Goal: Task Accomplishment & Management: Use online tool/utility

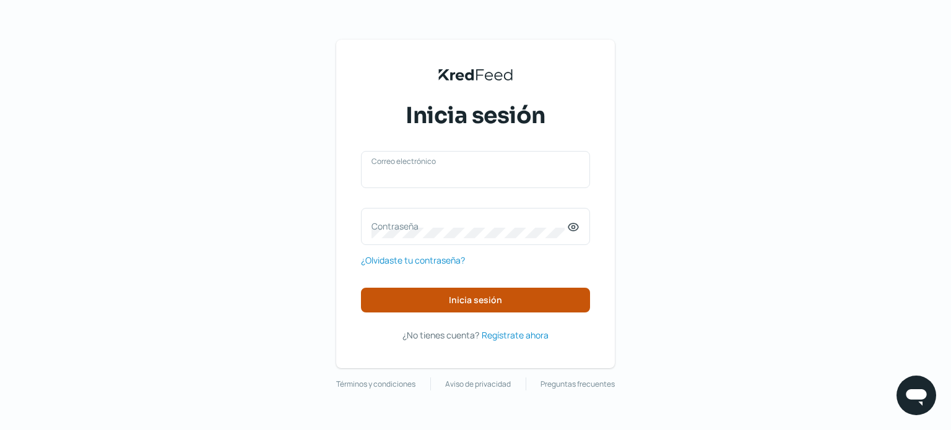
type input "[EMAIL_ADDRESS][DOMAIN_NAME]"
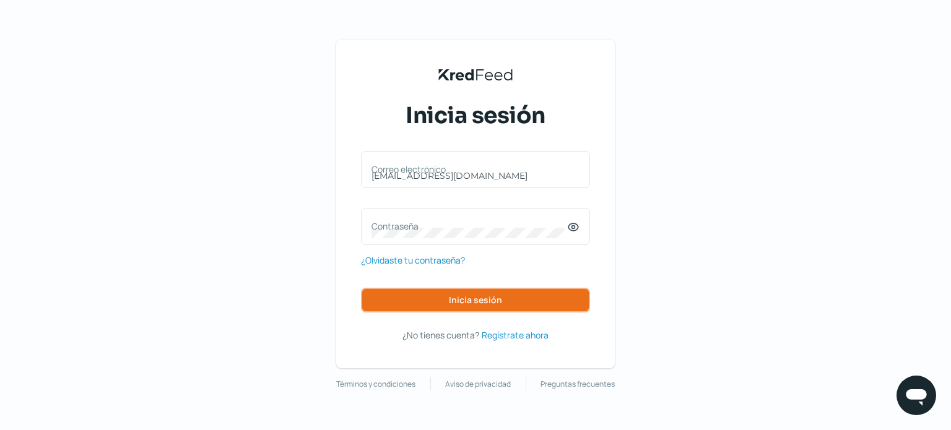
click at [435, 291] on button "Inicia sesión" at bounding box center [475, 300] width 229 height 25
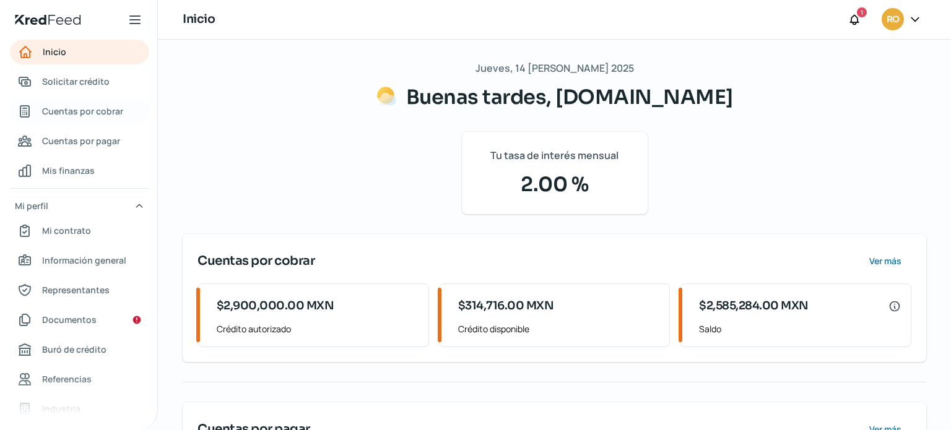
click at [102, 104] on span "Cuentas por cobrar" at bounding box center [82, 110] width 81 height 15
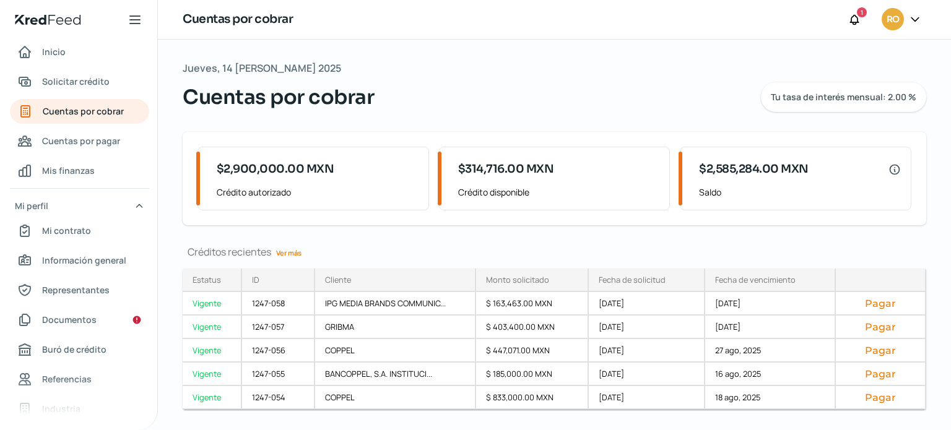
click at [290, 257] on link "Ver más" at bounding box center [288, 252] width 35 height 19
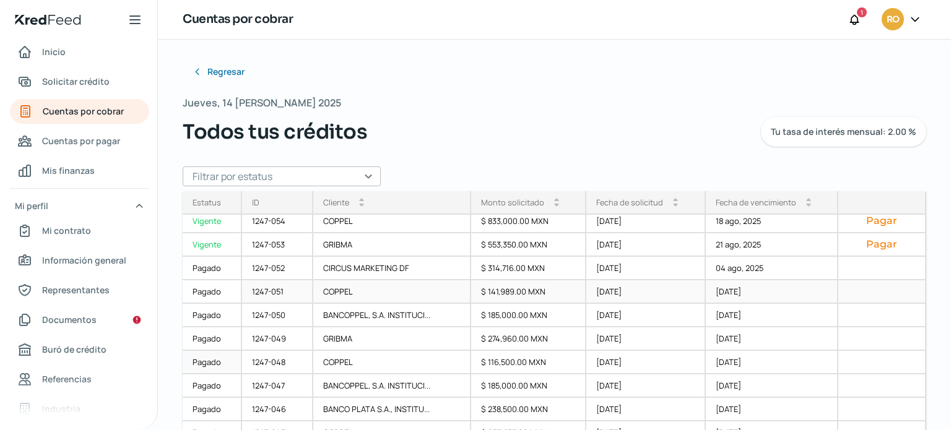
scroll to position [62, 0]
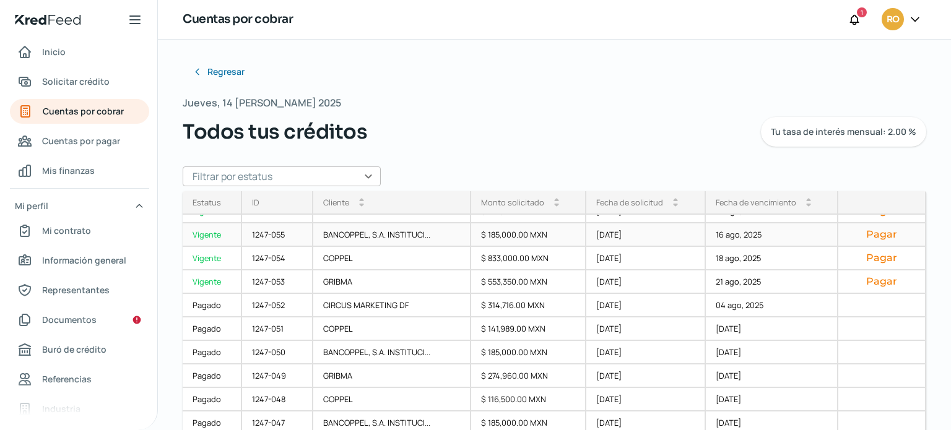
click at [869, 235] on button "Pagar" at bounding box center [881, 235] width 67 height 12
